Goal: Transaction & Acquisition: Subscribe to service/newsletter

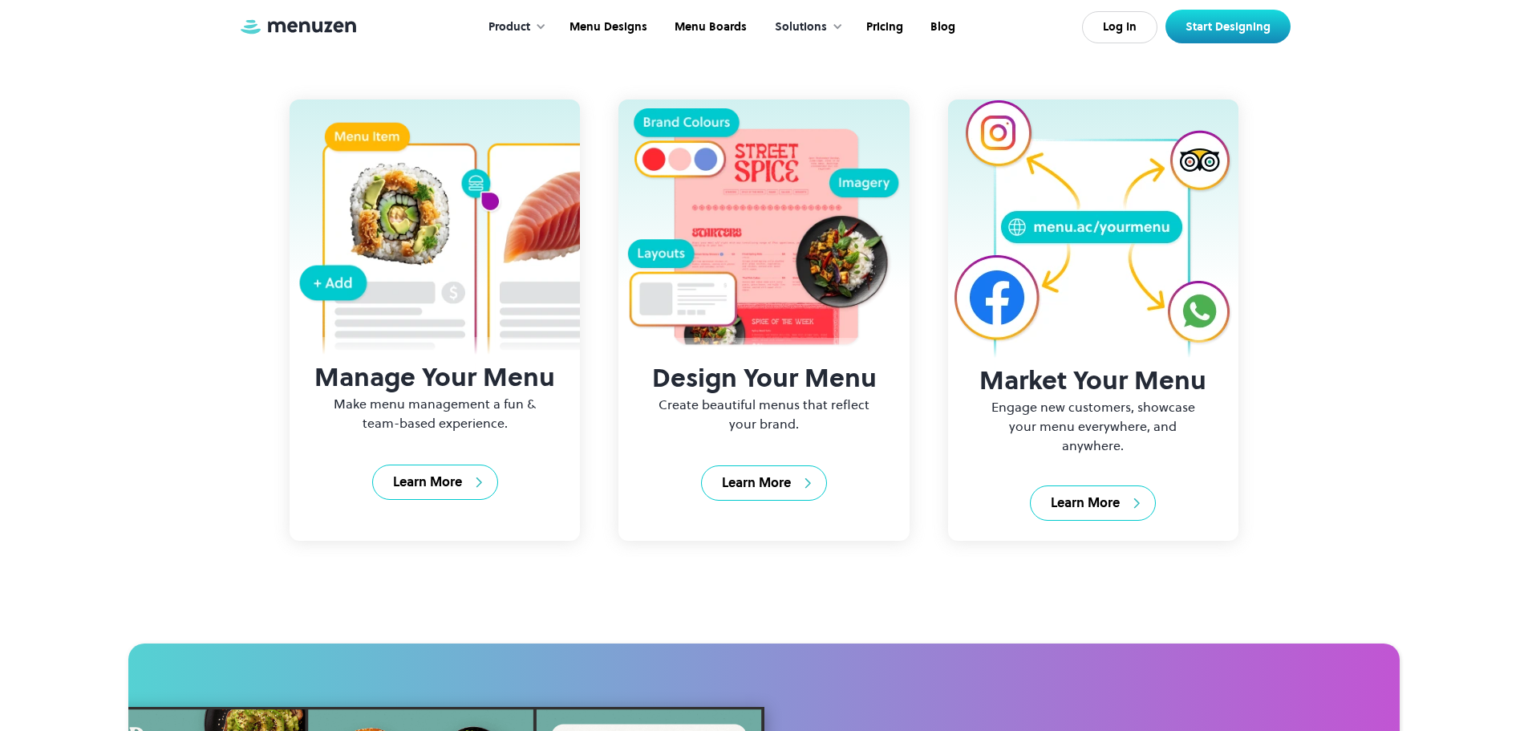
scroll to position [2349, 0]
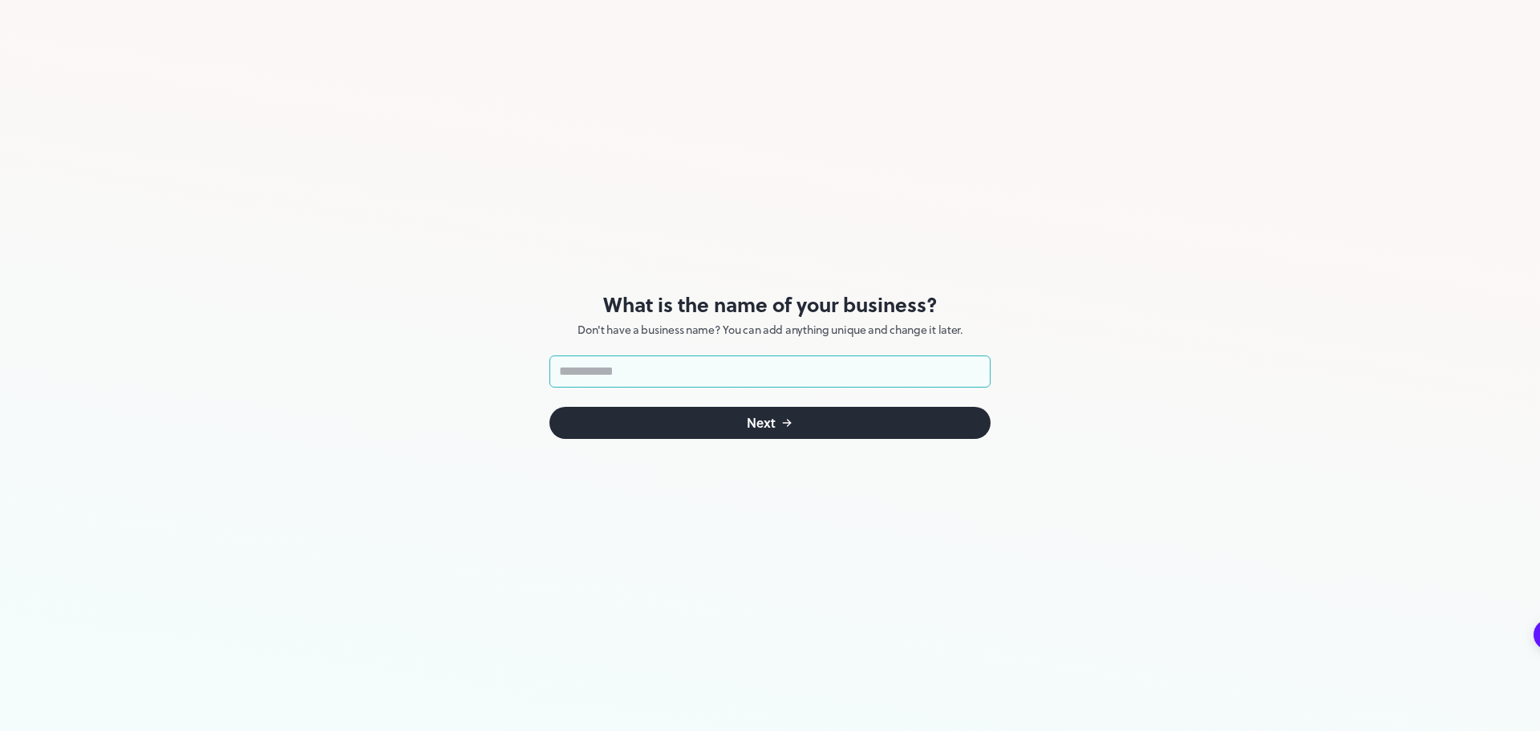
click at [799, 375] on input "text" at bounding box center [769, 371] width 441 height 32
click at [861, 370] on input "text" at bounding box center [769, 371] width 441 height 32
type input "**********"
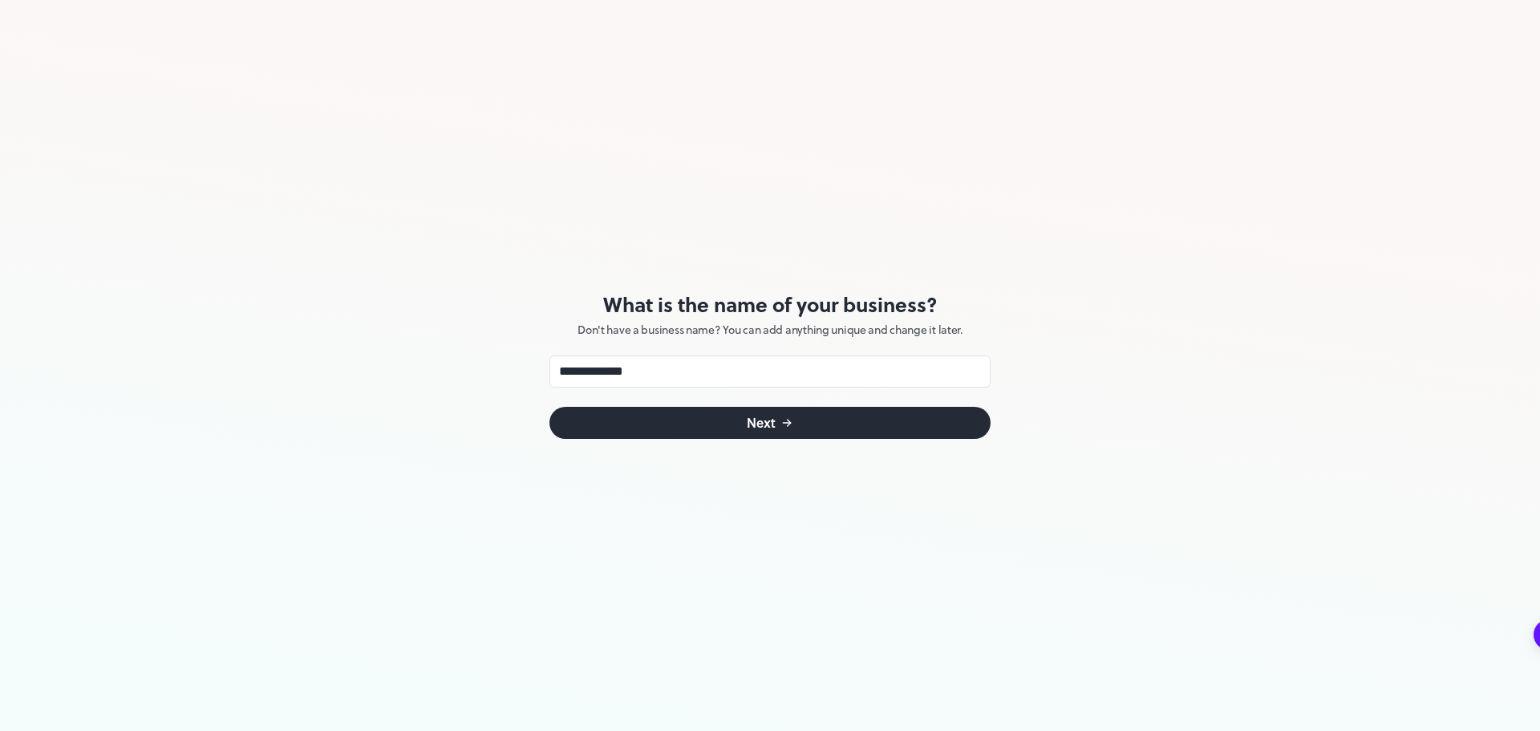
click at [872, 424] on button "Next" at bounding box center [769, 423] width 441 height 32
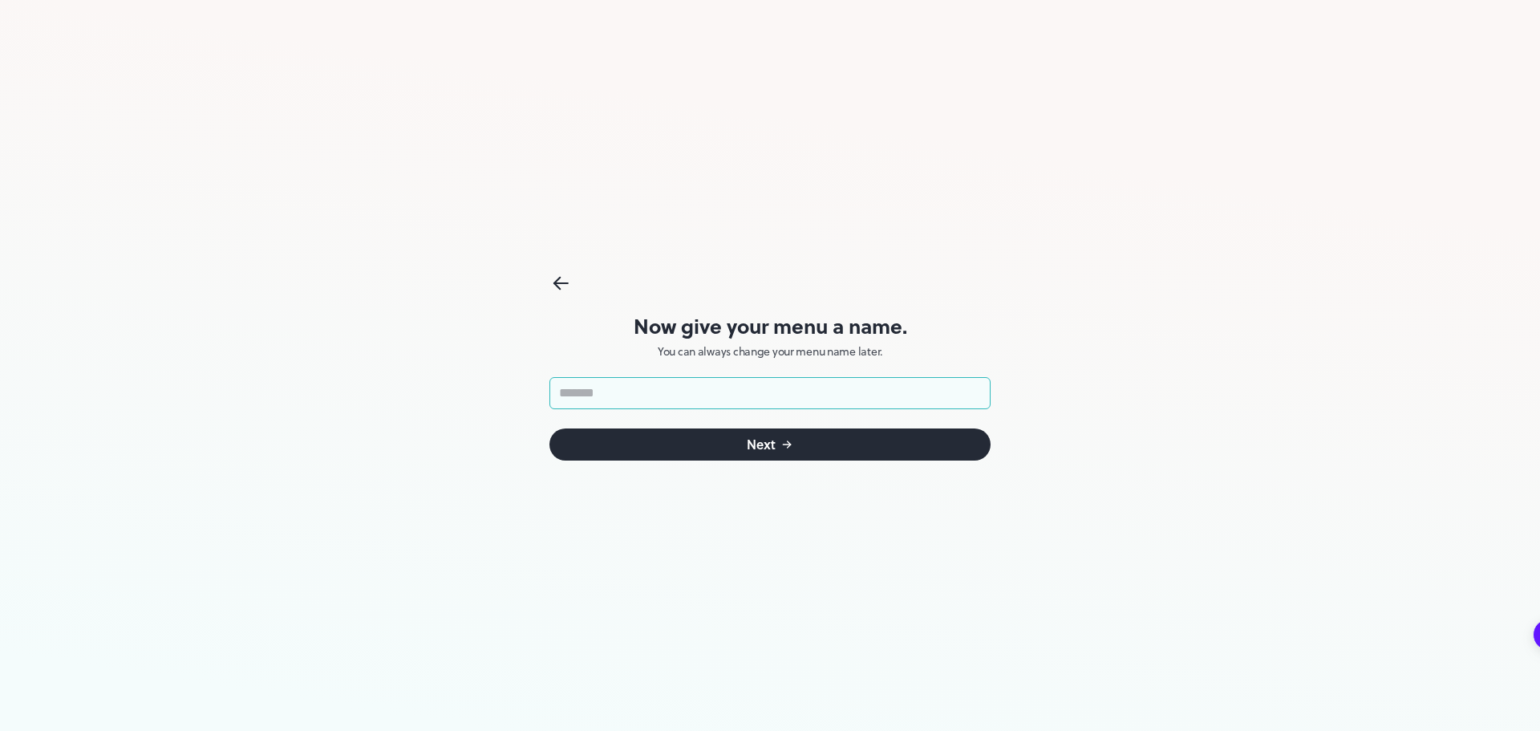
click at [897, 394] on input "text" at bounding box center [769, 393] width 441 height 32
click at [826, 395] on input "text" at bounding box center [769, 393] width 441 height 32
type input "*"
type input "**********"
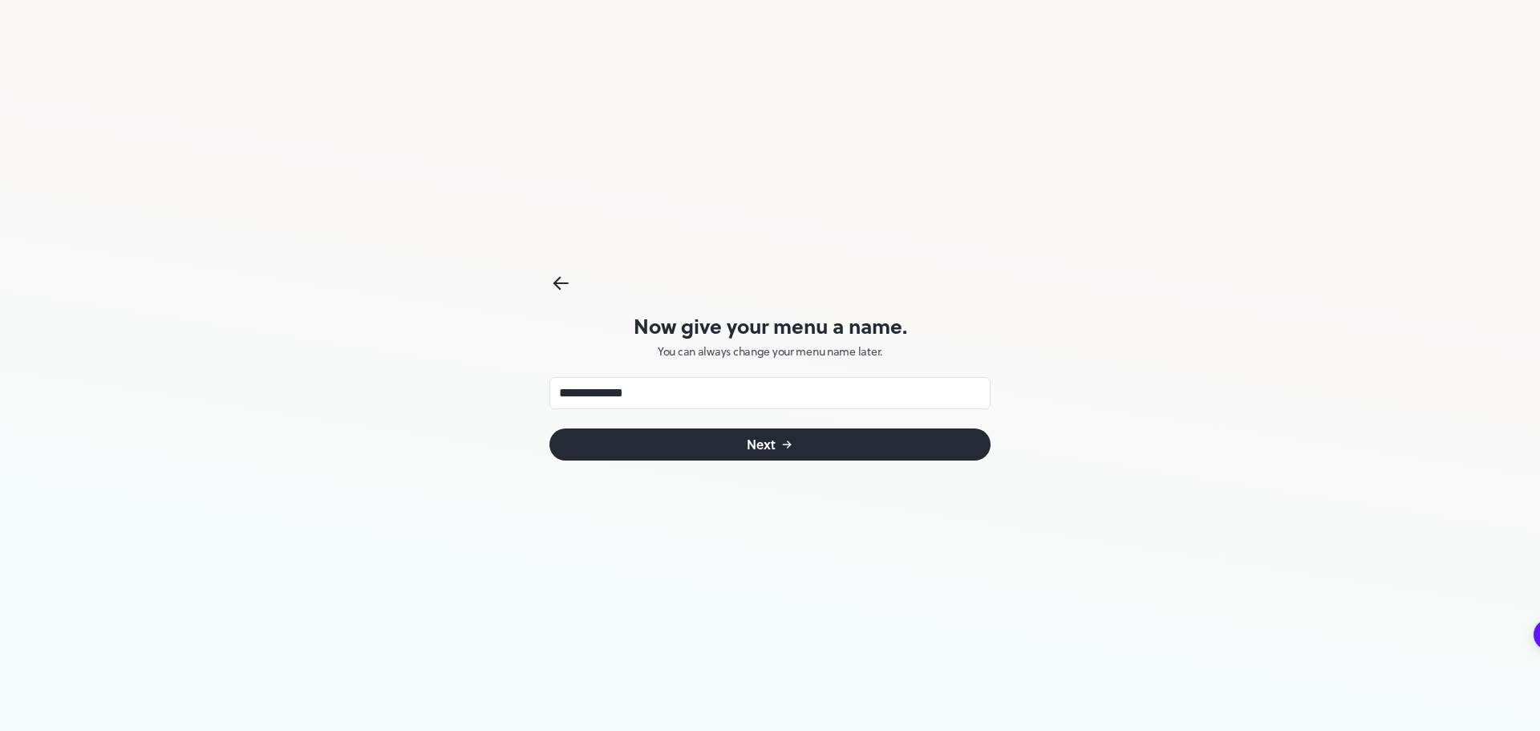
click at [780, 433] on button "Next" at bounding box center [769, 444] width 441 height 32
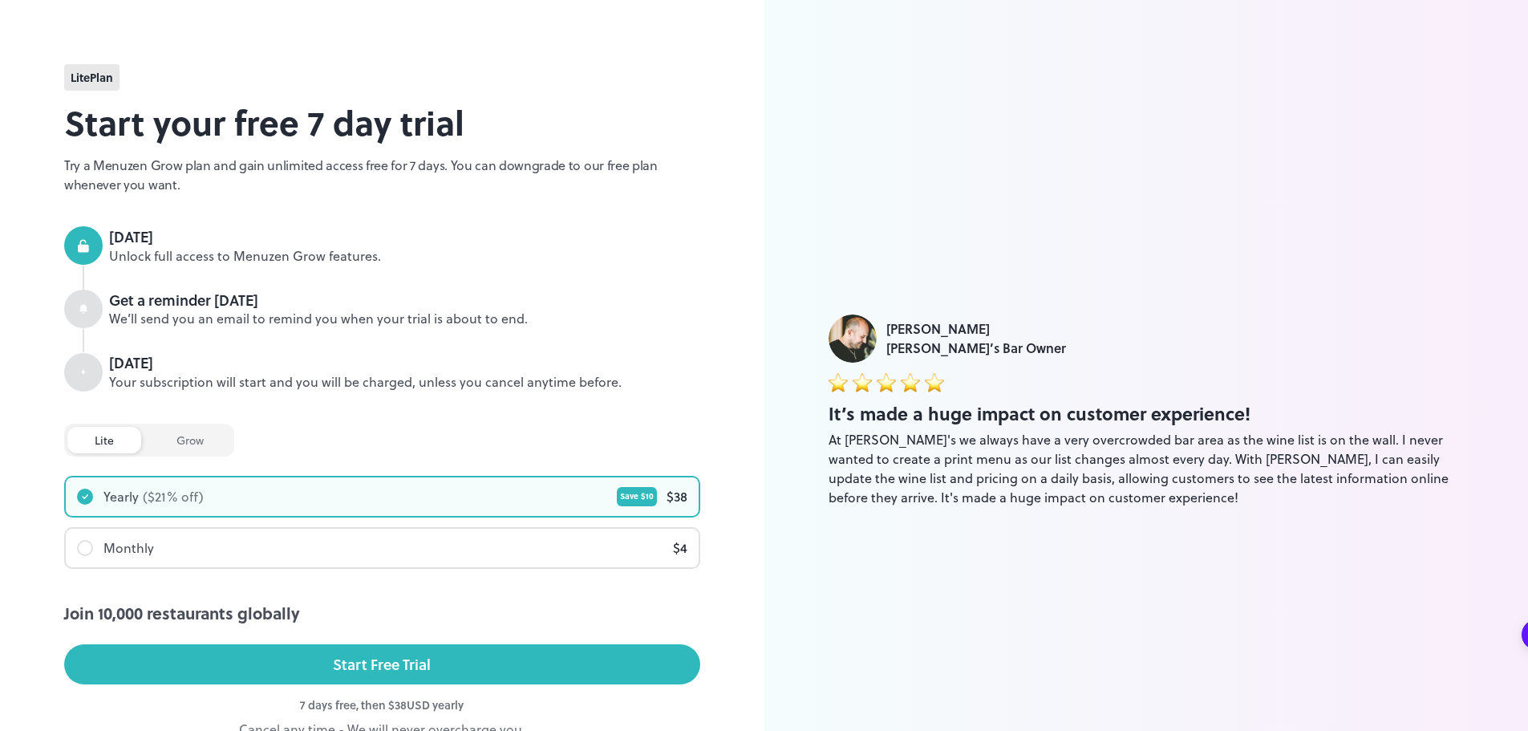
click at [107, 326] on span "Get a reminder in 5 days We’ll send you an email to remind you when your trial …" at bounding box center [382, 309] width 636 height 39
click at [95, 334] on div "Today Unlock full access to Menuzen Grow features. Get a reminder in 5 days We’…" at bounding box center [382, 308] width 636 height 165
drag, startPoint x: 129, startPoint y: 386, endPoint x: 120, endPoint y: 440, distance: 55.2
click at [130, 387] on div "Your subscription will start and you will be charged, unless you cancel anytime…" at bounding box center [404, 382] width 591 height 18
drag, startPoint x: 120, startPoint y: 440, endPoint x: 144, endPoint y: 478, distance: 44.7
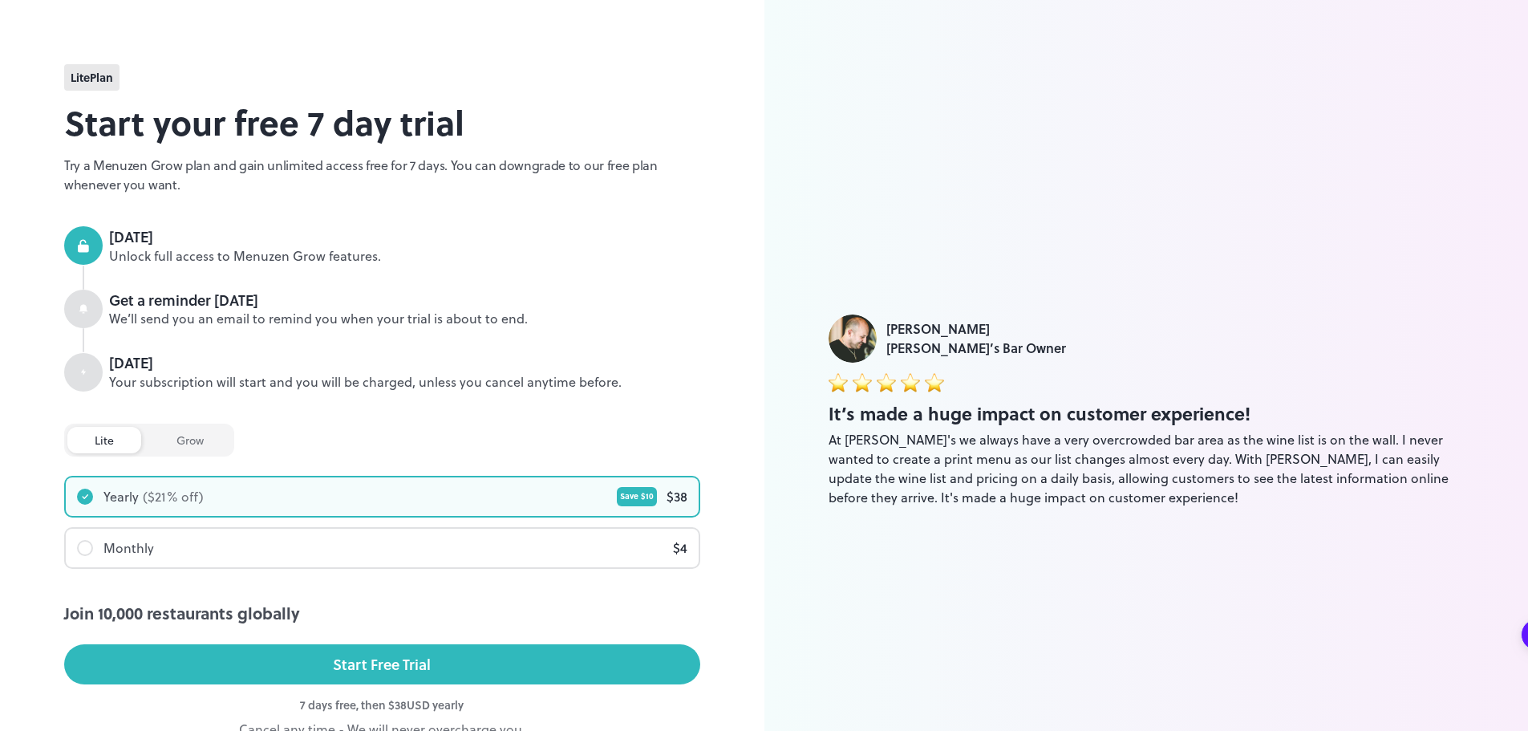
click at [132, 456] on div "lite grow Join 10,000 restaurants globally Yearly ($ 21 % off) Save $ 10 $ 38 M…" at bounding box center [382, 495] width 636 height 145
drag, startPoint x: 291, startPoint y: 531, endPoint x: 262, endPoint y: 523, distance: 30.0
click at [293, 527] on div "Monthly $ 4" at bounding box center [382, 548] width 636 height 42
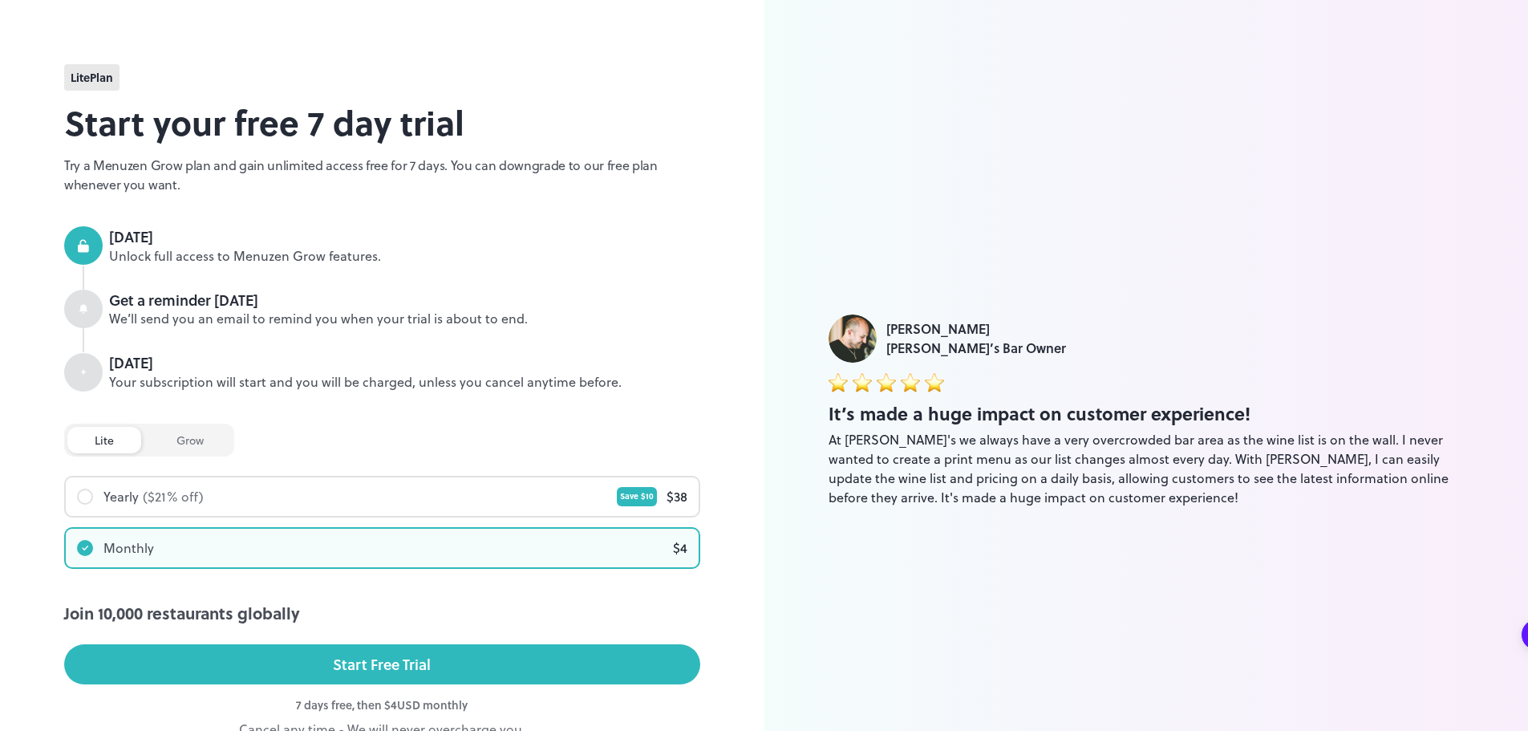
drag, startPoint x: 192, startPoint y: 498, endPoint x: 193, endPoint y: 487, distance: 11.3
click at [193, 490] on div "($ 21 % off)" at bounding box center [173, 496] width 61 height 19
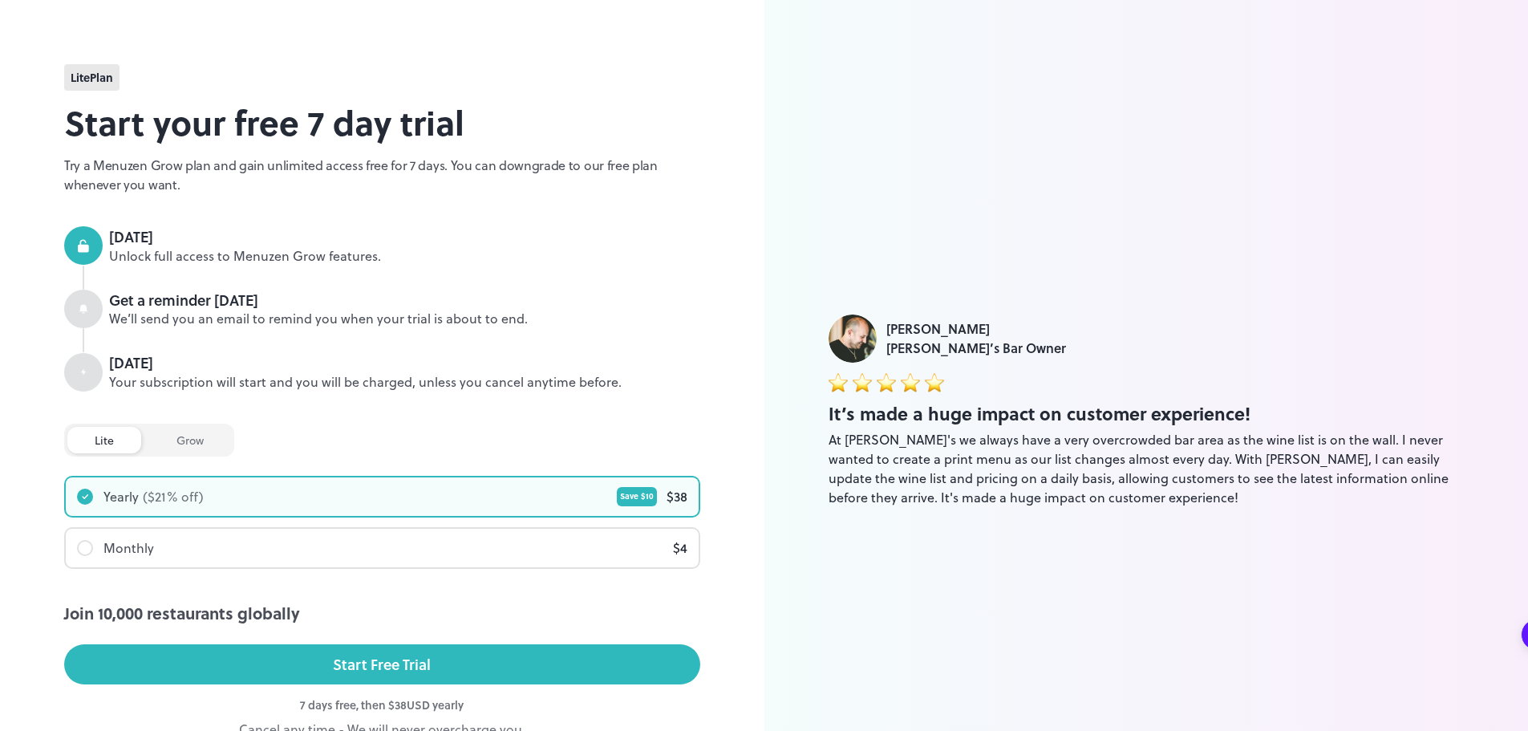
click at [188, 450] on div "grow" at bounding box center [190, 440] width 82 height 26
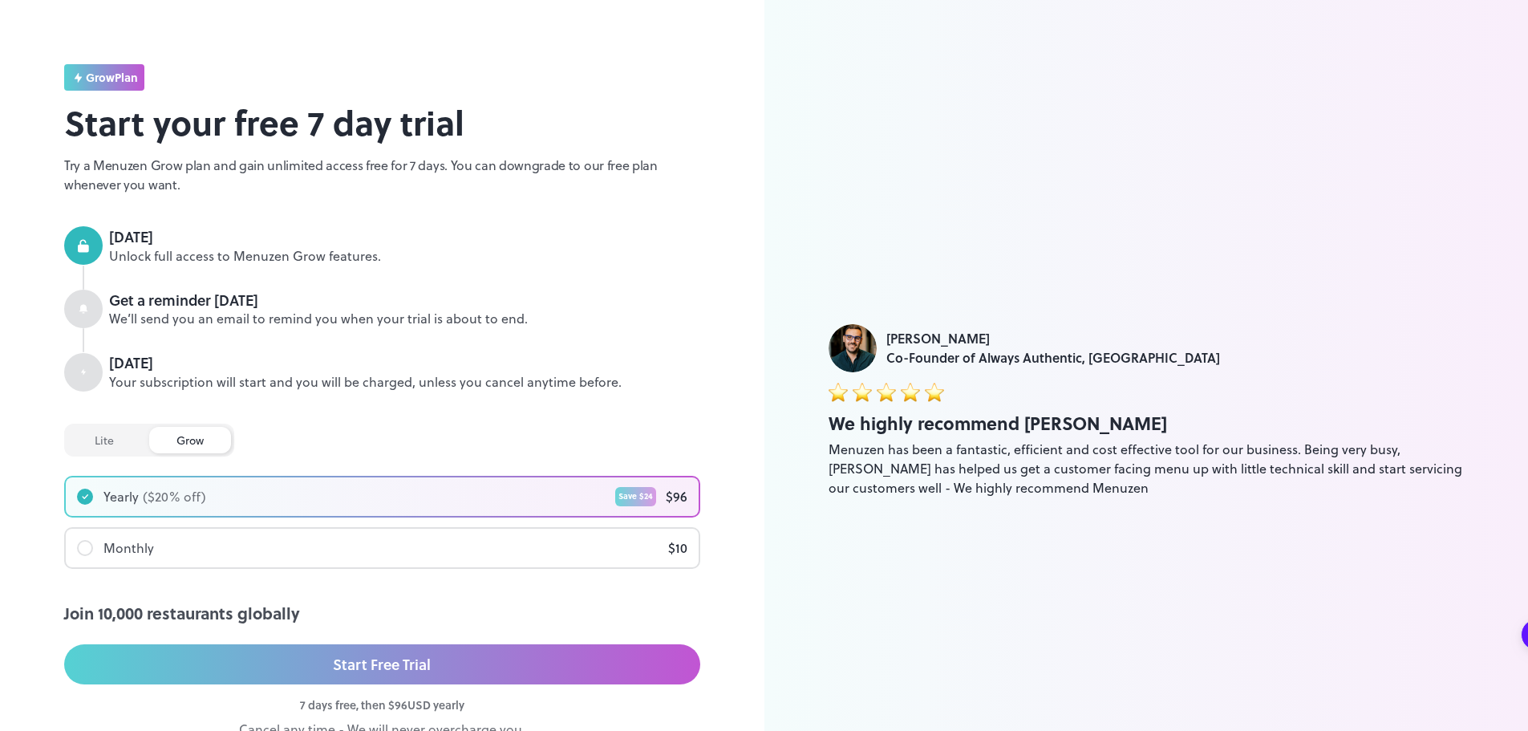
click at [215, 535] on div "Monthly $ 10" at bounding box center [382, 548] width 633 height 38
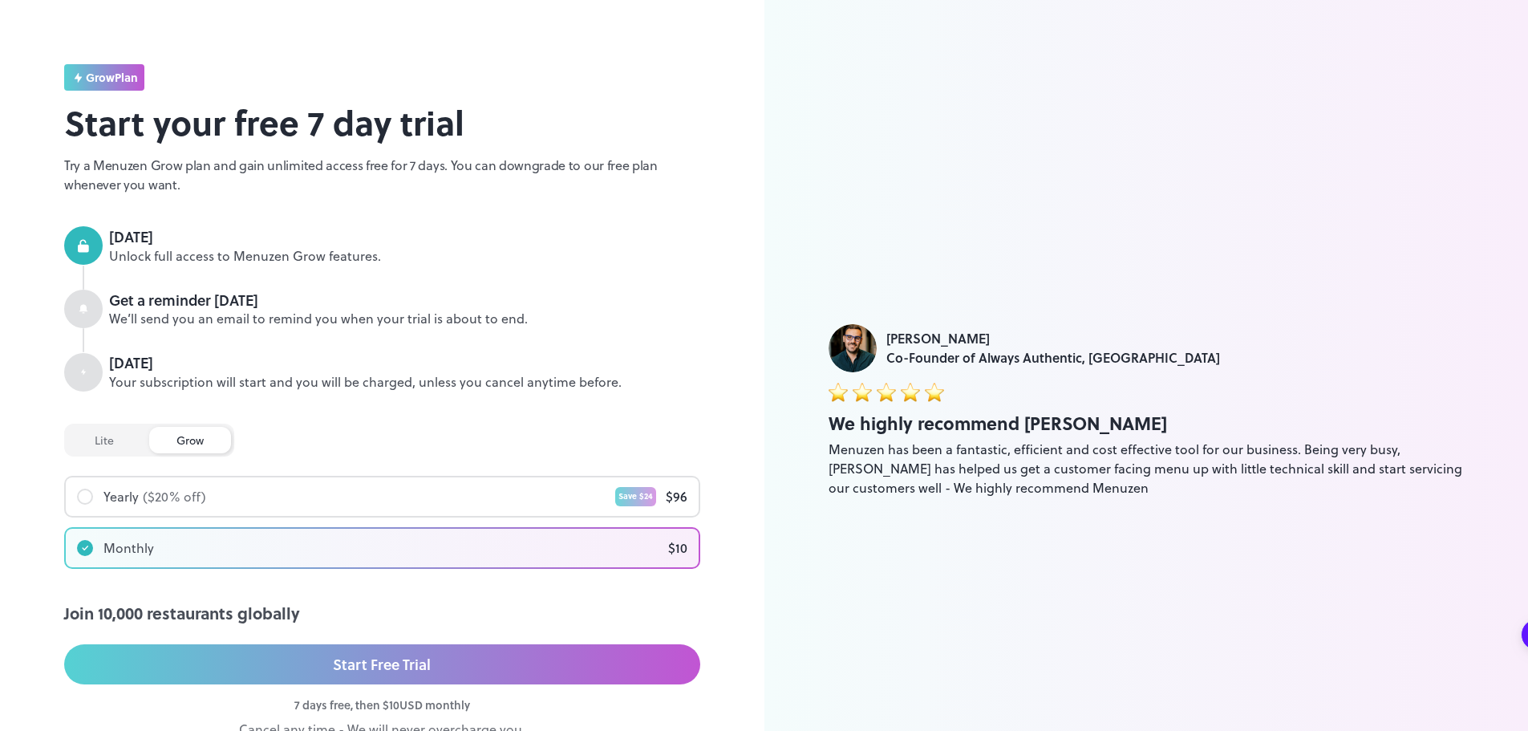
drag, startPoint x: 88, startPoint y: 440, endPoint x: 93, endPoint y: 450, distance: 11.5
click at [91, 440] on div "lite" at bounding box center [104, 440] width 74 height 26
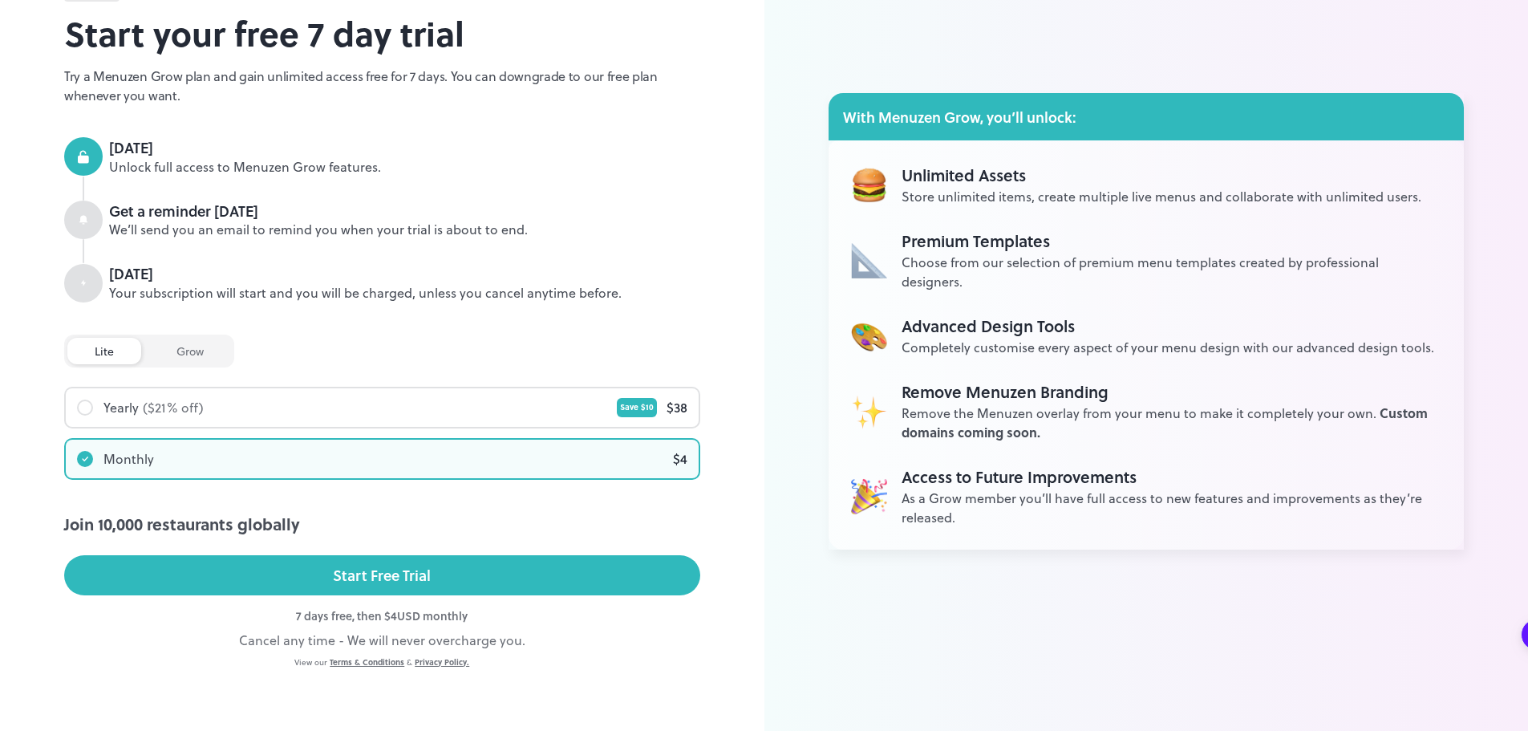
scroll to position [91, 0]
